Goal: Task Accomplishment & Management: Manage account settings

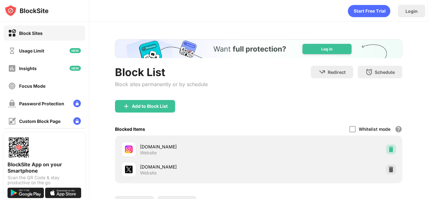
click at [386, 148] on div at bounding box center [391, 149] width 10 height 10
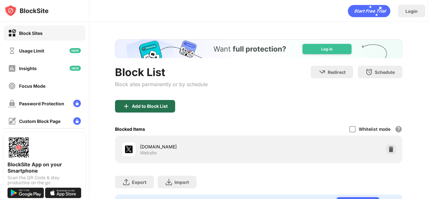
click at [132, 108] on div "Add to Block List" at bounding box center [150, 106] width 36 height 5
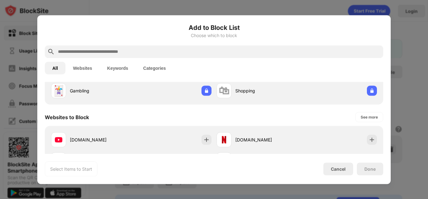
scroll to position [125, 0]
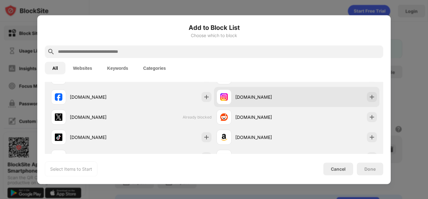
click at [263, 96] on div "[DOMAIN_NAME]" at bounding box center [266, 96] width 61 height 7
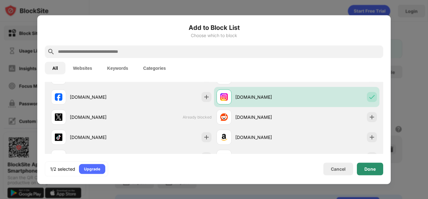
click at [370, 169] on div "Done" at bounding box center [370, 168] width 11 height 5
